Goal: Task Accomplishment & Management: Use online tool/utility

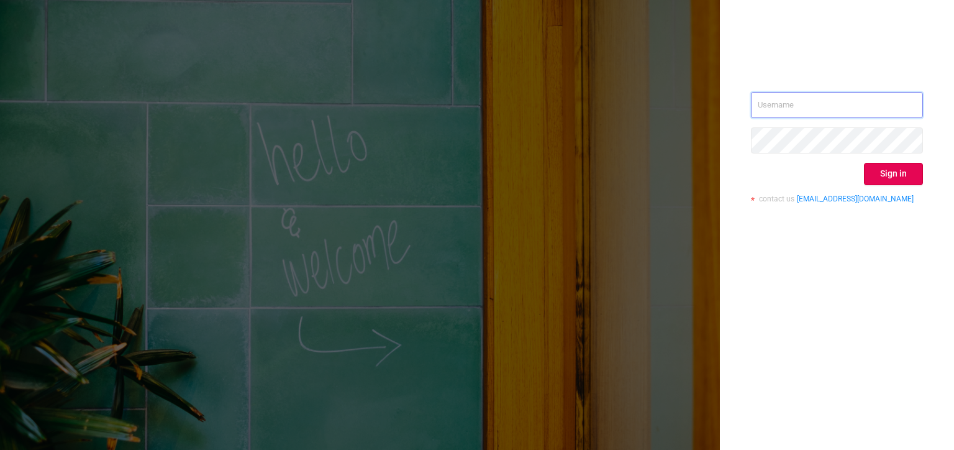
type input "[PERSON_NAME][EMAIL_ADDRESS][DOMAIN_NAME]"
click at [909, 176] on button "Sign in" at bounding box center [893, 174] width 59 height 22
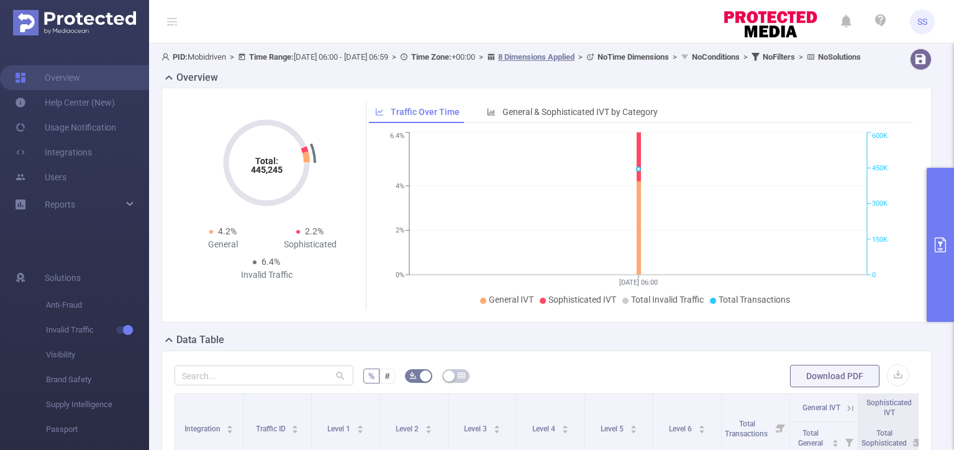
click at [951, 262] on button "primary" at bounding box center [940, 245] width 27 height 154
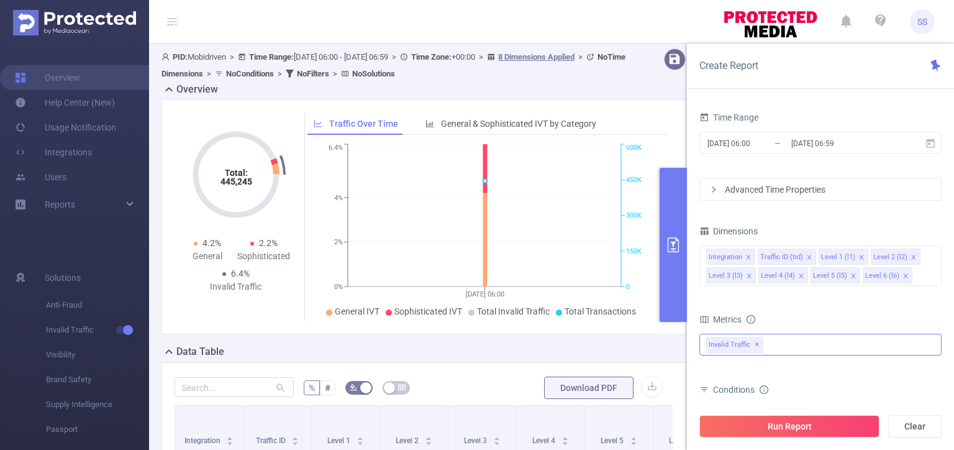
click at [797, 341] on div "Invalid Traffic ✕" at bounding box center [821, 345] width 242 height 22
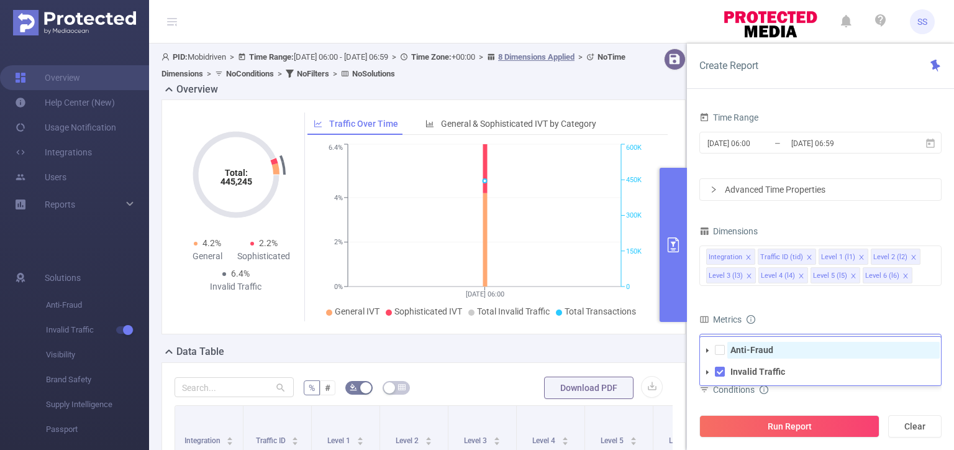
click at [763, 347] on strong "Anti-Fraud" at bounding box center [752, 350] width 43 height 10
click at [805, 316] on div "Metrics" at bounding box center [821, 321] width 242 height 21
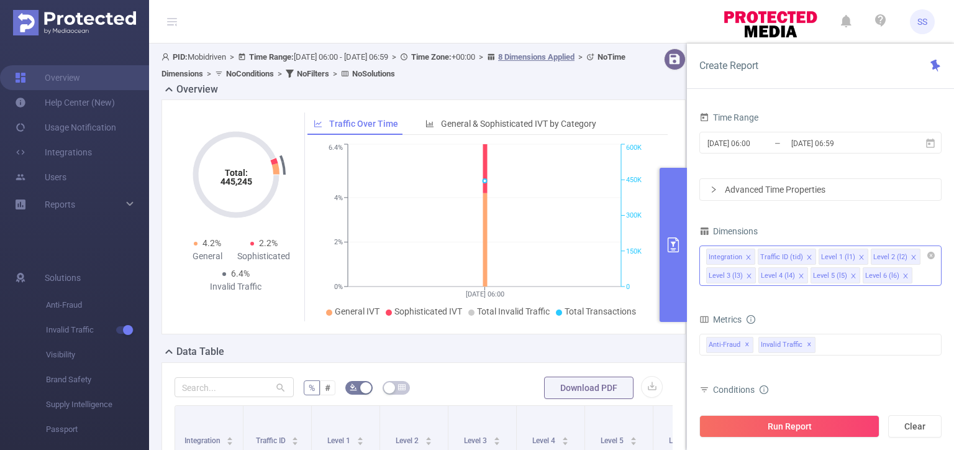
click at [746, 258] on icon "icon: close" at bounding box center [749, 257] width 6 height 6
click at [808, 255] on icon "icon: close" at bounding box center [810, 257] width 6 height 6
click at [859, 255] on icon "icon: close" at bounding box center [862, 257] width 6 height 6
click at [808, 255] on icon "icon: close" at bounding box center [810, 257] width 6 height 6
click at [859, 255] on icon "icon: close" at bounding box center [862, 257] width 6 height 6
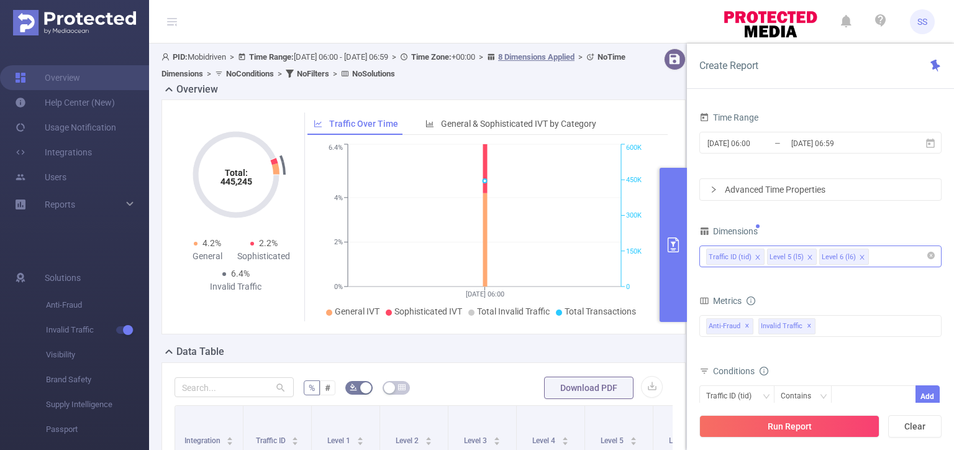
click at [808, 255] on icon "icon: close" at bounding box center [810, 257] width 6 height 6
click at [748, 147] on input "[DATE] 06:00" at bounding box center [757, 143] width 101 height 17
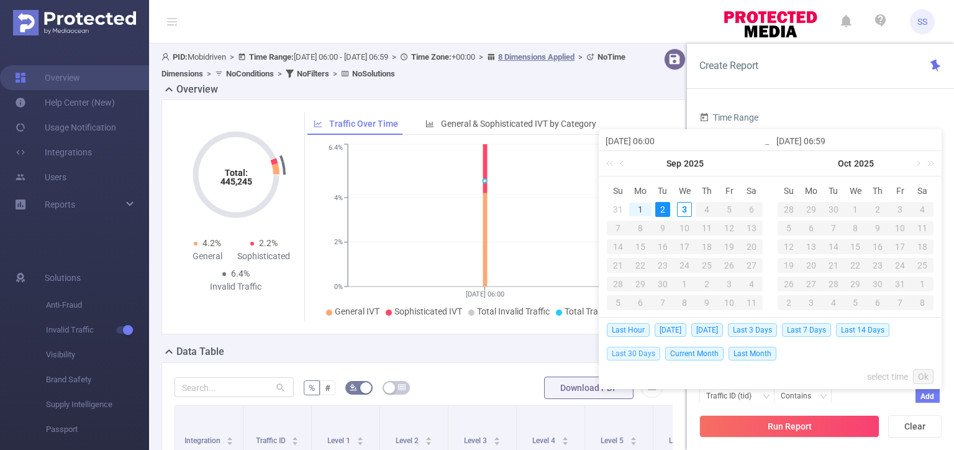
click at [638, 356] on span "Last 30 Days" at bounding box center [633, 354] width 53 height 14
type input "[DATE] 00:00"
type input "[DATE] 23:59"
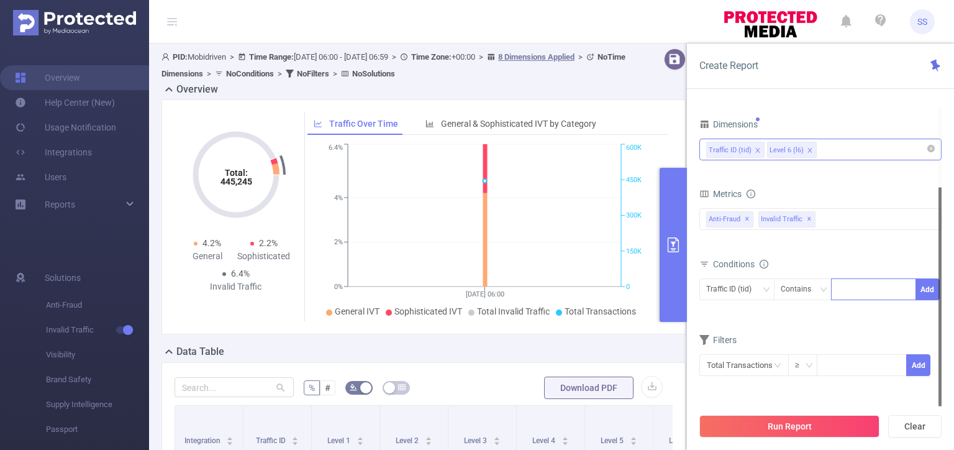
click at [857, 291] on div at bounding box center [873, 289] width 71 height 21
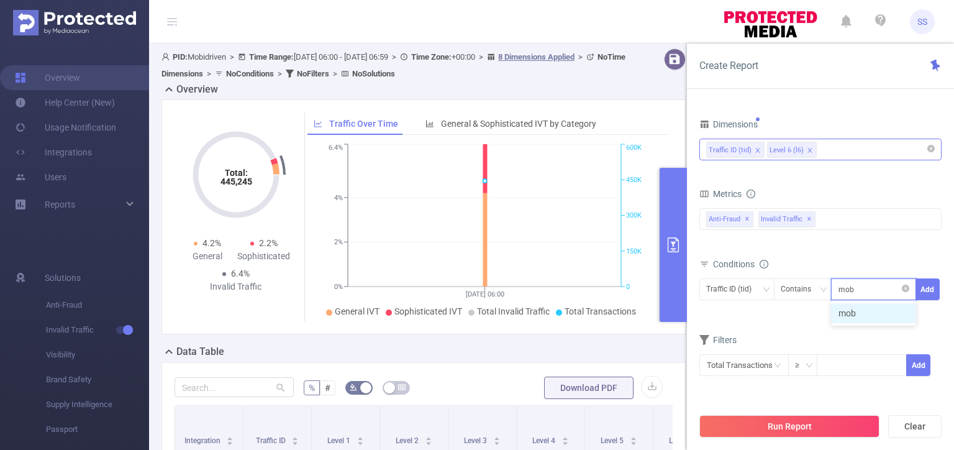
type input "mobi"
click at [773, 373] on input "text" at bounding box center [744, 365] width 89 height 22
click at [871, 365] on input at bounding box center [862, 364] width 88 height 19
type input "50"
click at [926, 368] on button "Add" at bounding box center [919, 365] width 24 height 22
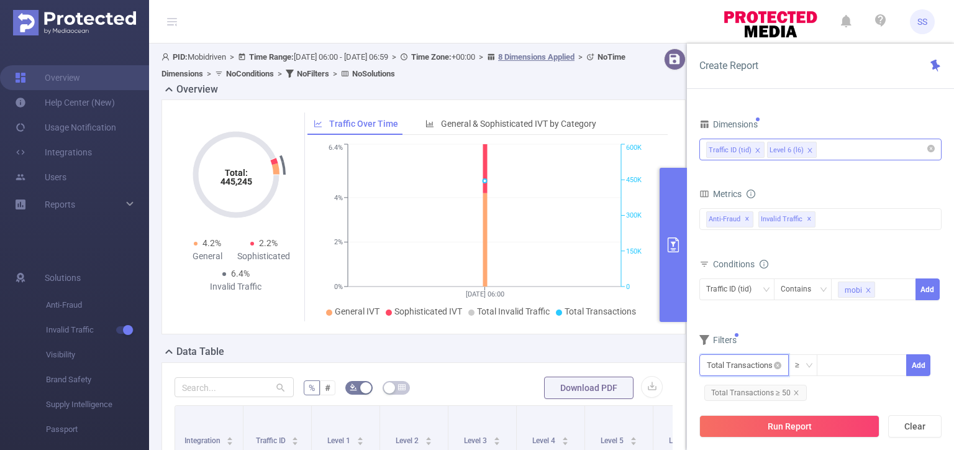
click at [738, 369] on input "text" at bounding box center [744, 365] width 89 height 22
click at [737, 277] on li "Anti-Fraud" at bounding box center [744, 271] width 89 height 20
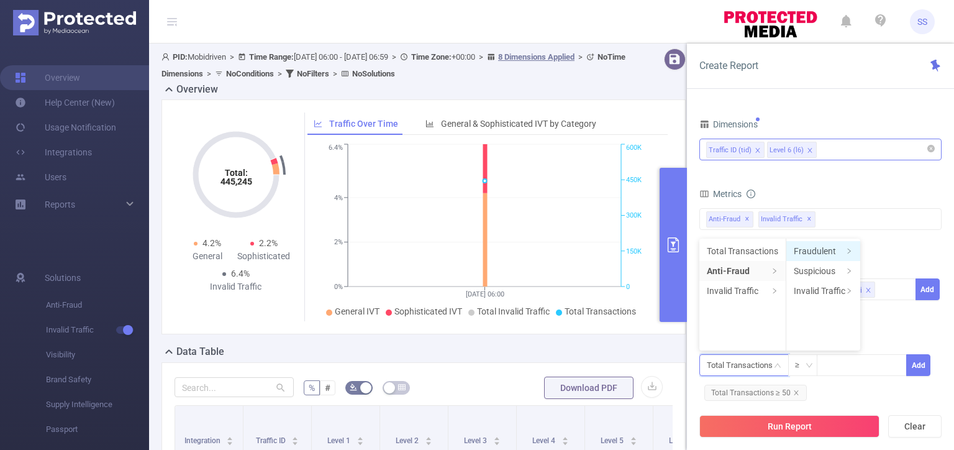
click at [837, 254] on li "Fraudulent" at bounding box center [824, 251] width 74 height 20
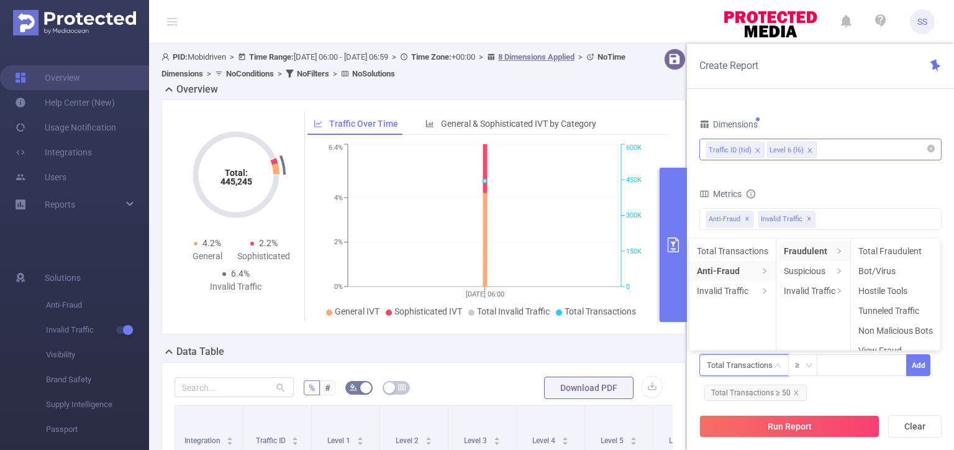
click at [881, 253] on li "Total Fraudulent" at bounding box center [895, 251] width 89 height 20
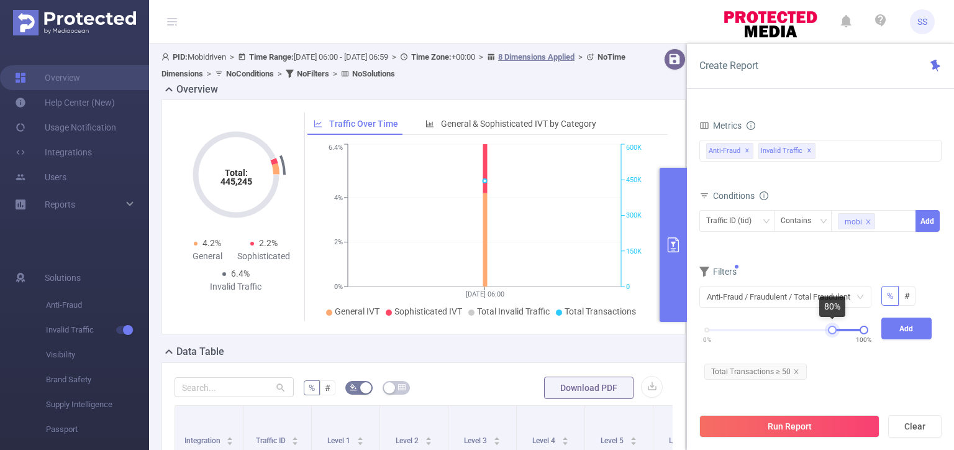
drag, startPoint x: 800, startPoint y: 326, endPoint x: 832, endPoint y: 326, distance: 31.7
click at [832, 326] on div at bounding box center [832, 330] width 9 height 9
click at [913, 323] on button "Add" at bounding box center [907, 329] width 51 height 22
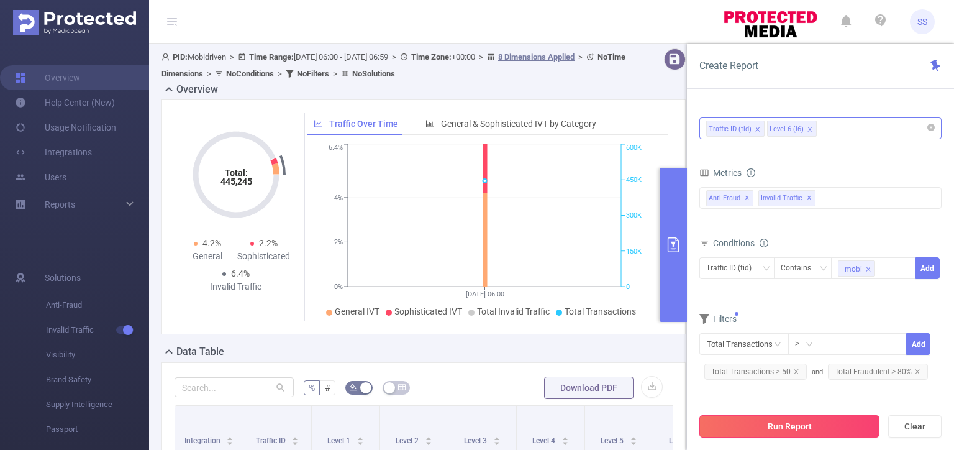
click at [793, 422] on button "Run Report" at bounding box center [790, 426] width 180 height 22
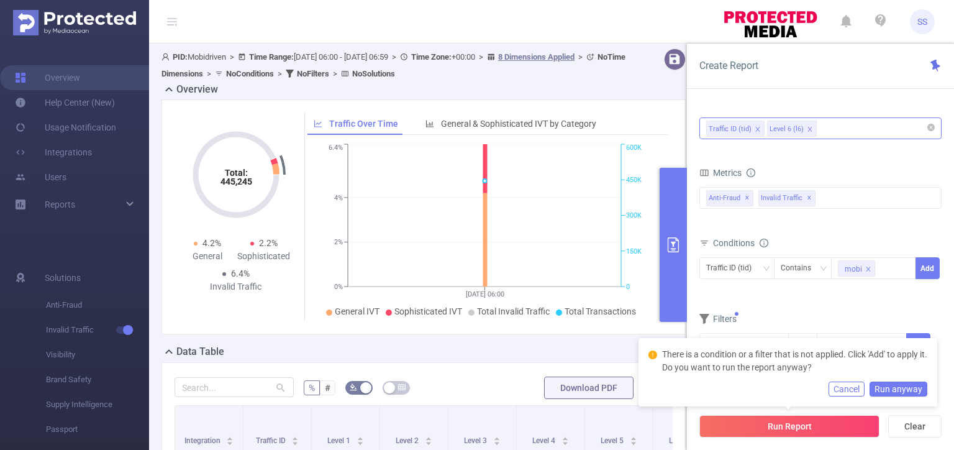
click at [861, 303] on form "Dimensions Traffic ID (tid) Level 6 (l6) Metrics bp_total bp_adult bp_arms bp_c…" at bounding box center [821, 243] width 242 height 298
click at [923, 333] on button "Add" at bounding box center [919, 344] width 24 height 22
click at [810, 424] on button "Run Report" at bounding box center [790, 426] width 180 height 22
click at [841, 308] on form "Dimensions Traffic ID (tid) Level 6 (l6) Metrics bp_total bp_adult bp_arms bp_c…" at bounding box center [821, 243] width 242 height 298
click at [855, 384] on button "Cancel" at bounding box center [847, 389] width 36 height 15
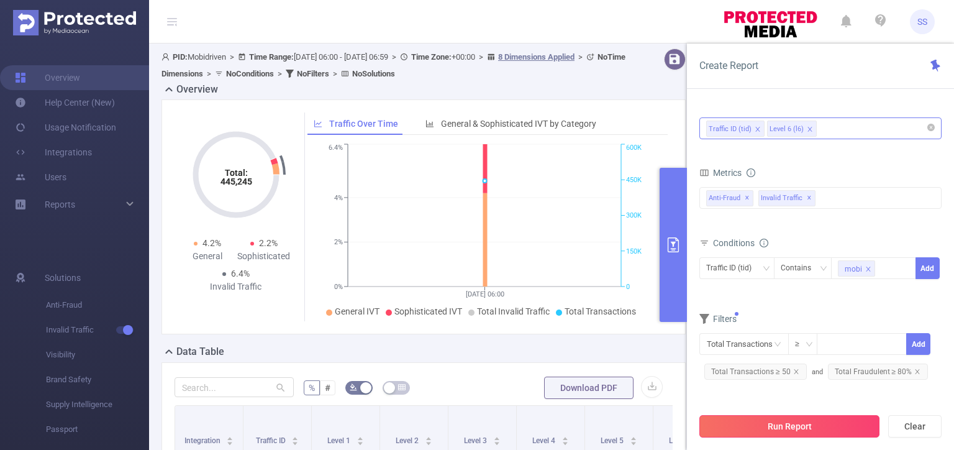
click at [805, 425] on button "Run Report" at bounding box center [790, 426] width 180 height 22
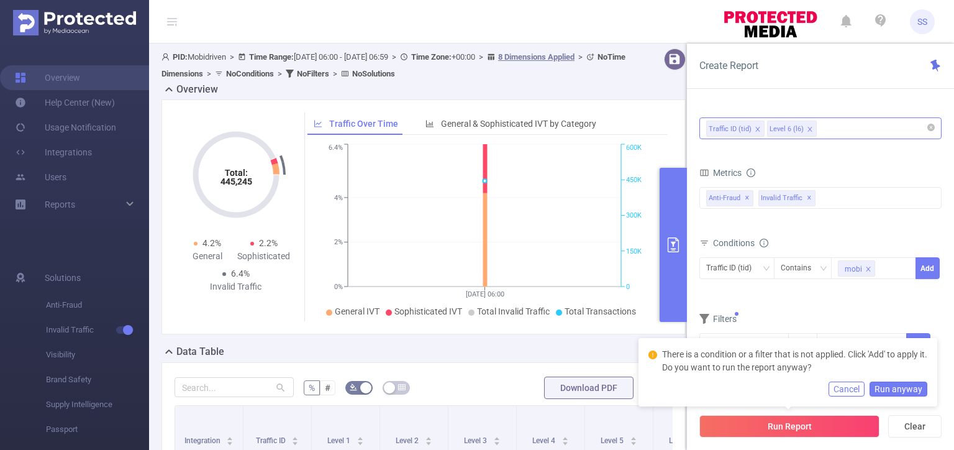
click at [818, 296] on form "Dimensions Traffic ID (tid) Level 6 (l6) Metrics bp_total bp_adult bp_arms bp_c…" at bounding box center [821, 243] width 242 height 298
click at [935, 267] on button "Add" at bounding box center [928, 268] width 24 height 22
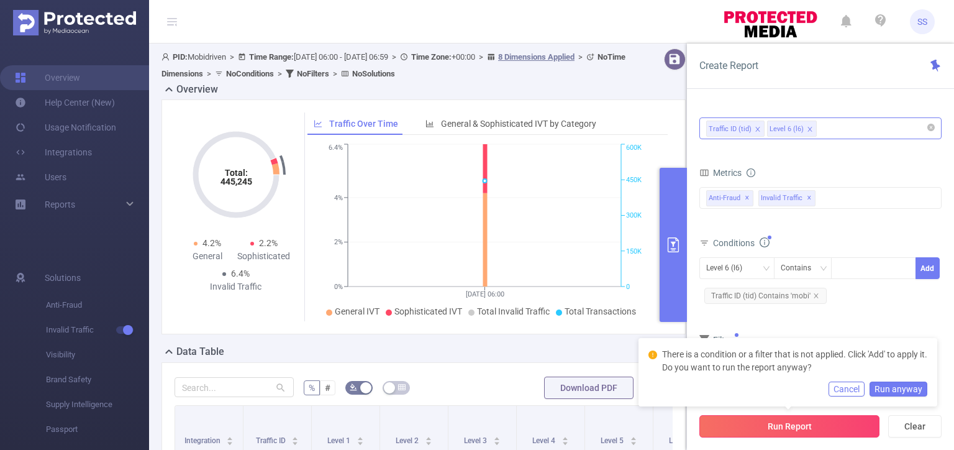
click at [771, 424] on button "Run Report" at bounding box center [790, 426] width 180 height 22
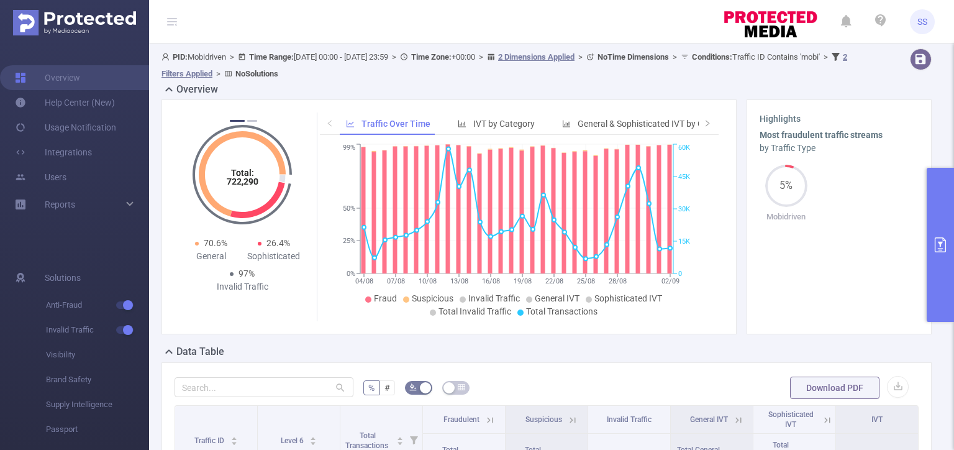
scroll to position [311, 0]
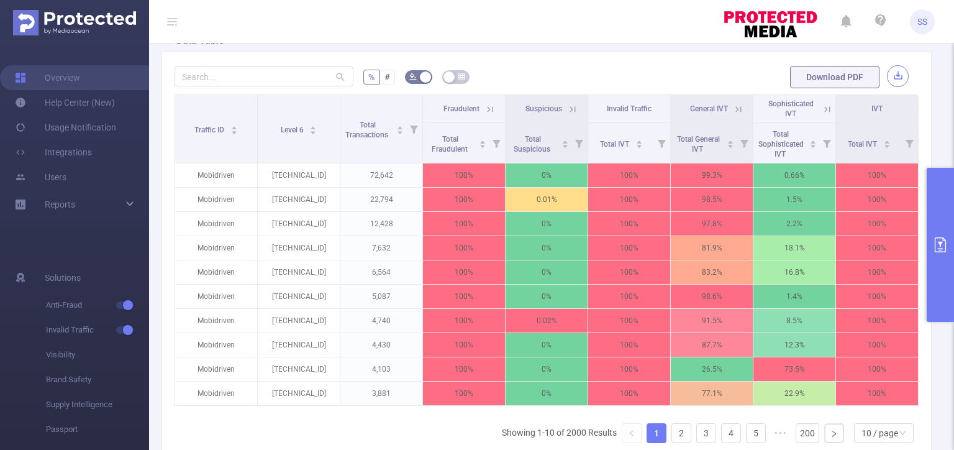
click at [895, 72] on button "button" at bounding box center [898, 76] width 22 height 22
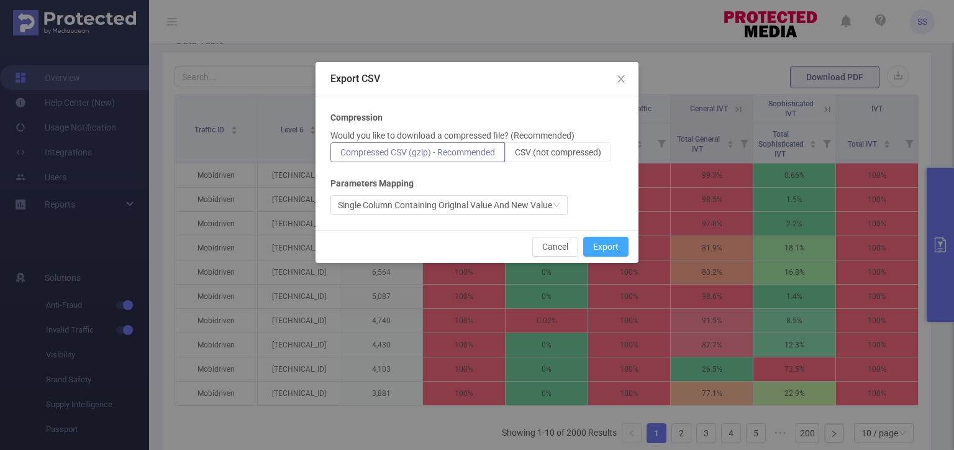
click at [620, 249] on button "Export" at bounding box center [605, 247] width 45 height 20
